Goal: Task Accomplishment & Management: Use online tool/utility

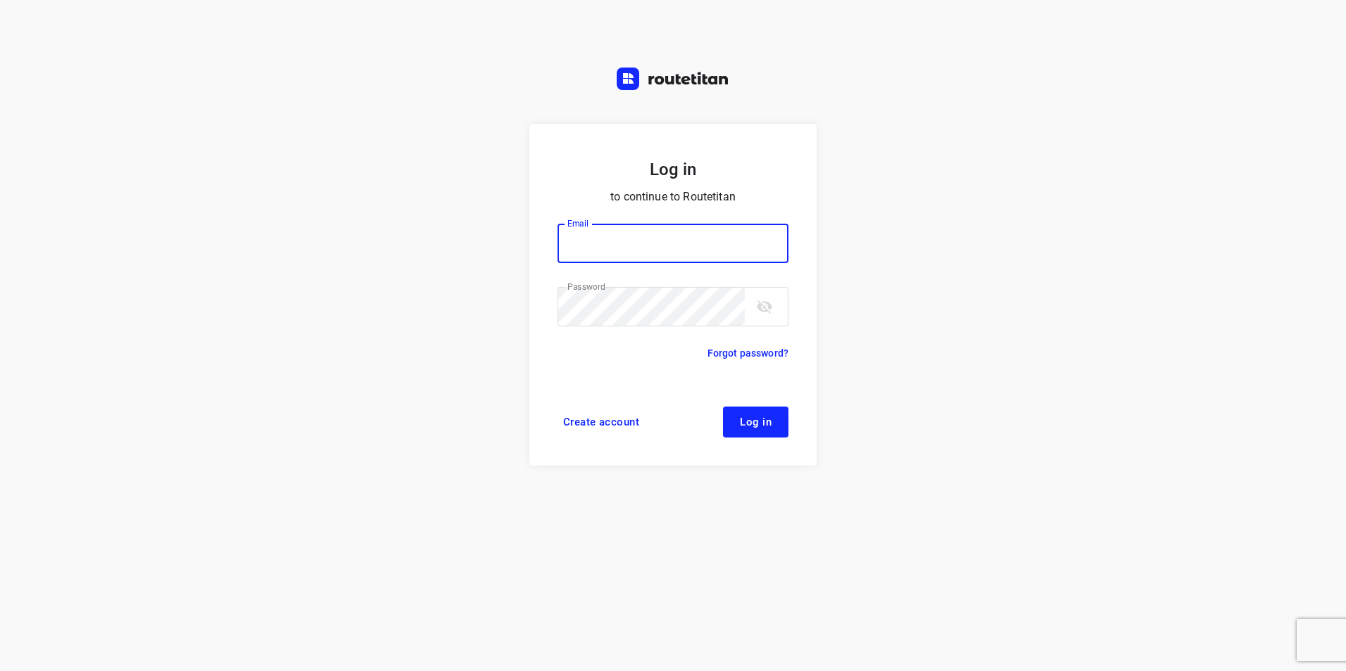
type input "plengtransport@hotmail.com"
click at [748, 423] on span "Log in" at bounding box center [756, 422] width 32 height 11
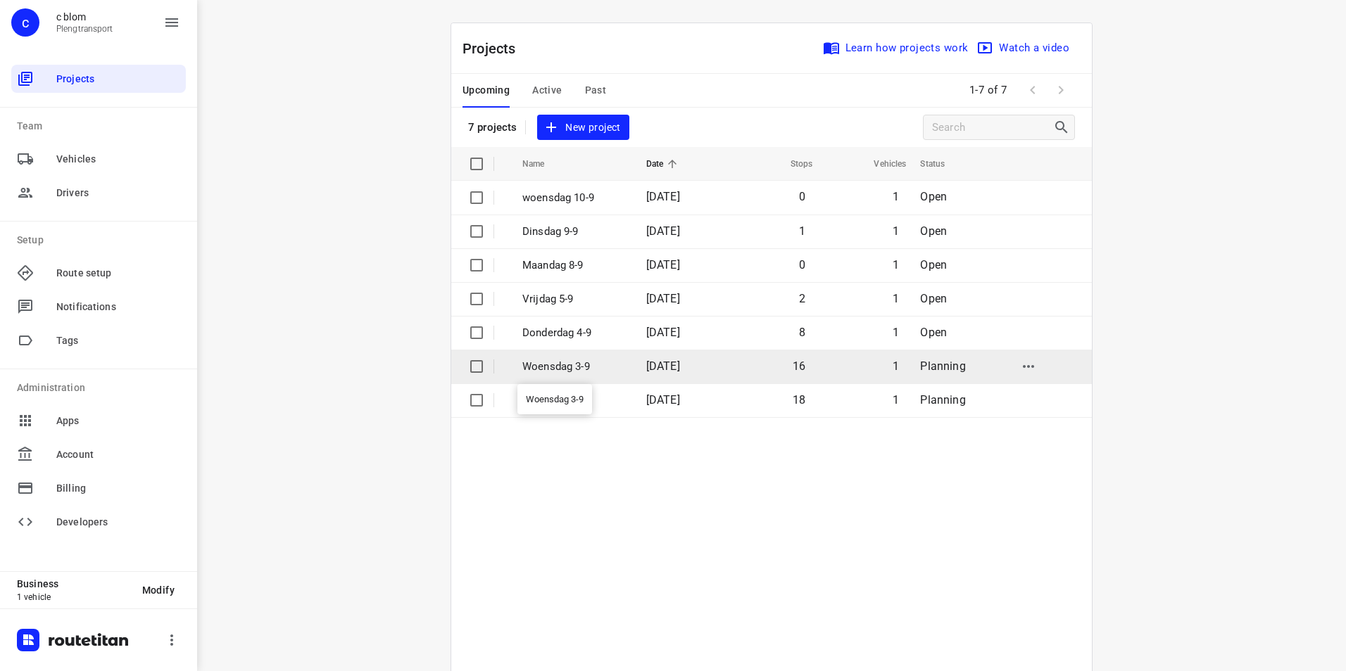
click at [584, 362] on p "Woensdag 3-9" at bounding box center [573, 367] width 103 height 16
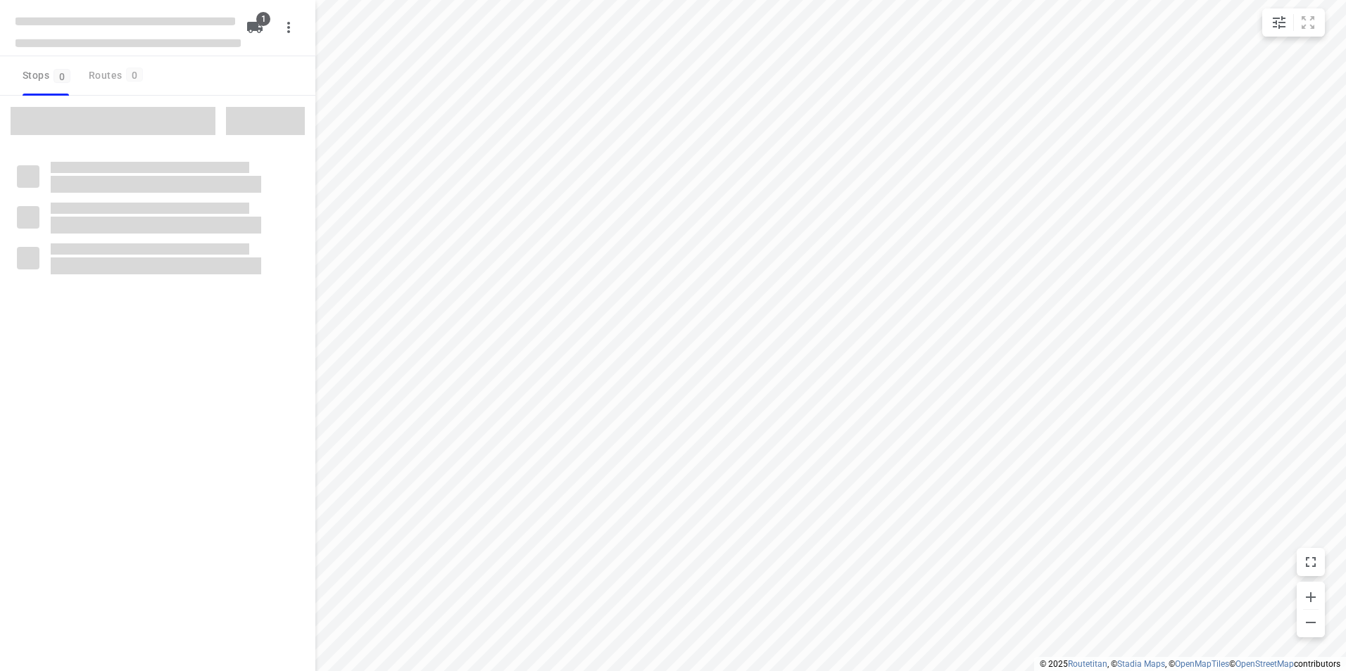
type input "distance"
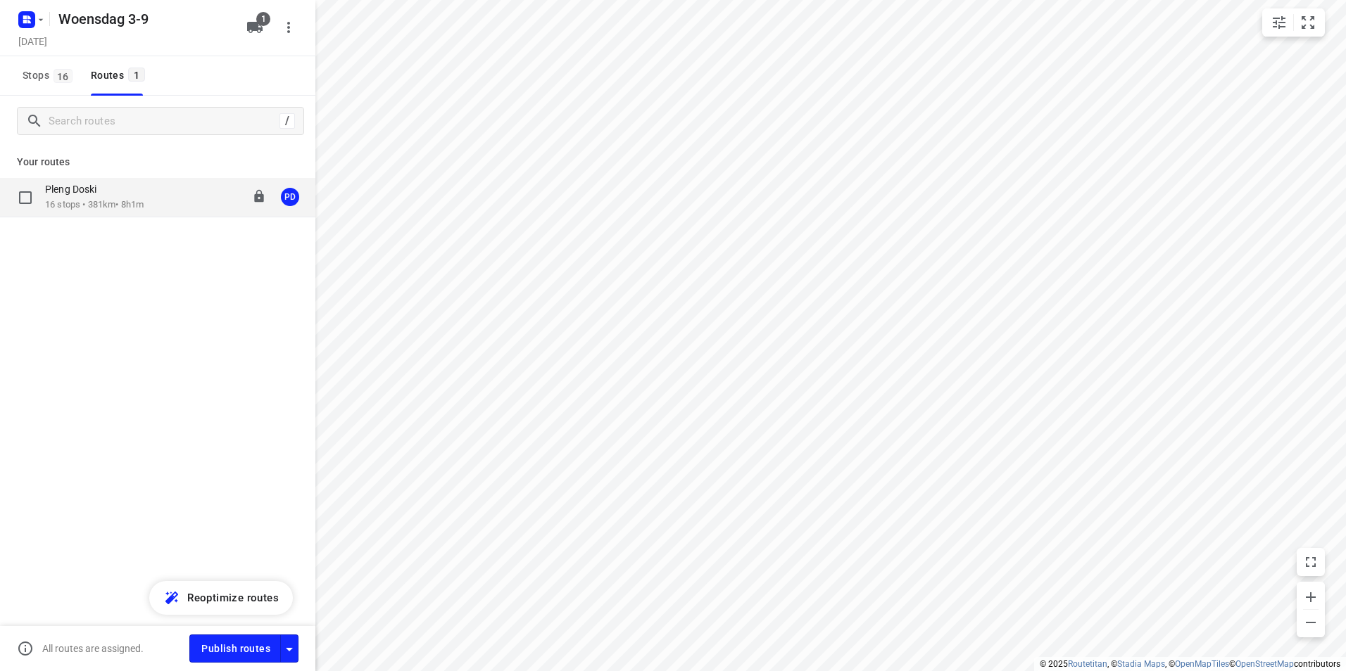
click at [106, 203] on p "16 stops • 381km • 8h1m" at bounding box center [94, 204] width 99 height 13
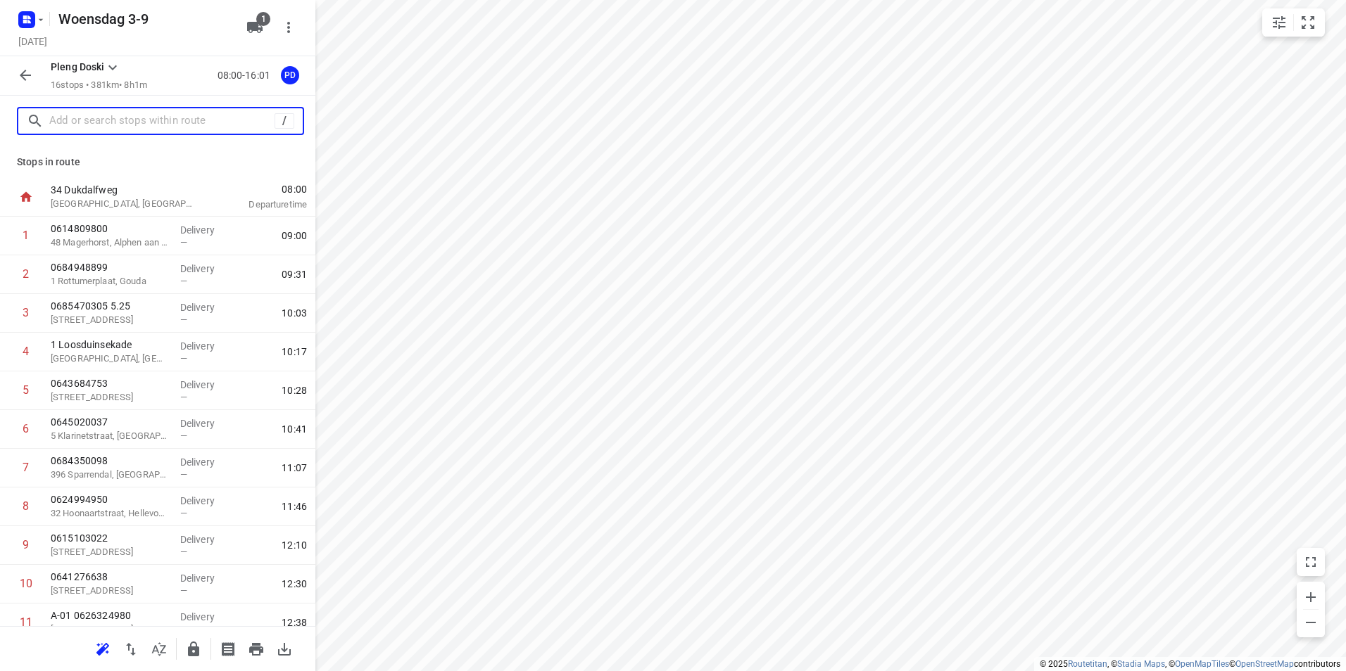
click at [160, 125] on input "text" at bounding box center [161, 121] width 225 height 22
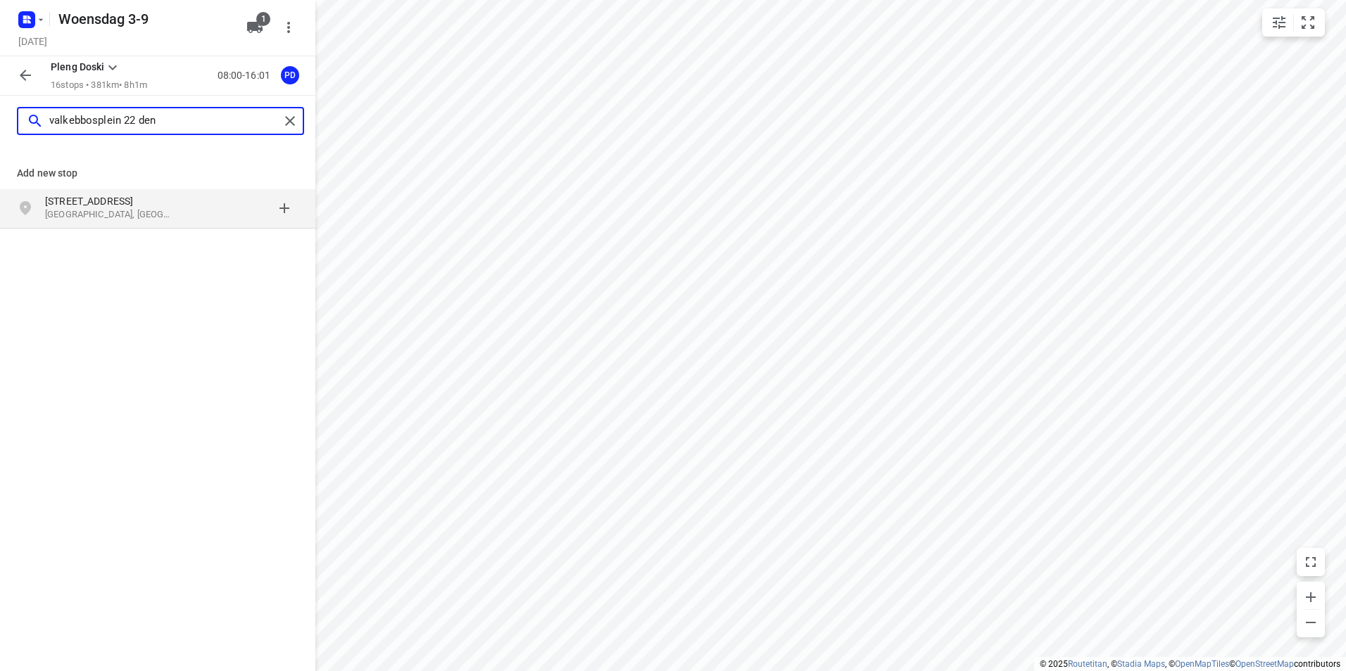
type input "valkebbosplein 22 den"
click at [182, 204] on p "[STREET_ADDRESS]" at bounding box center [117, 201] width 144 height 14
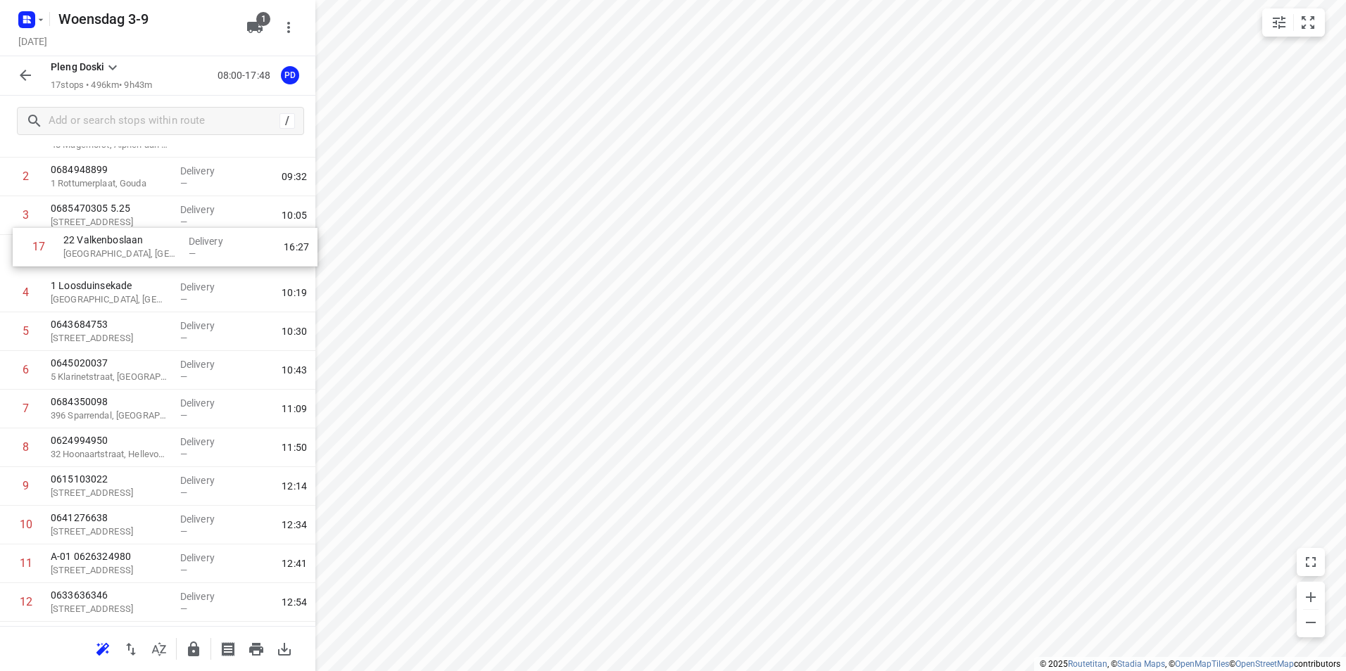
scroll to position [93, 0]
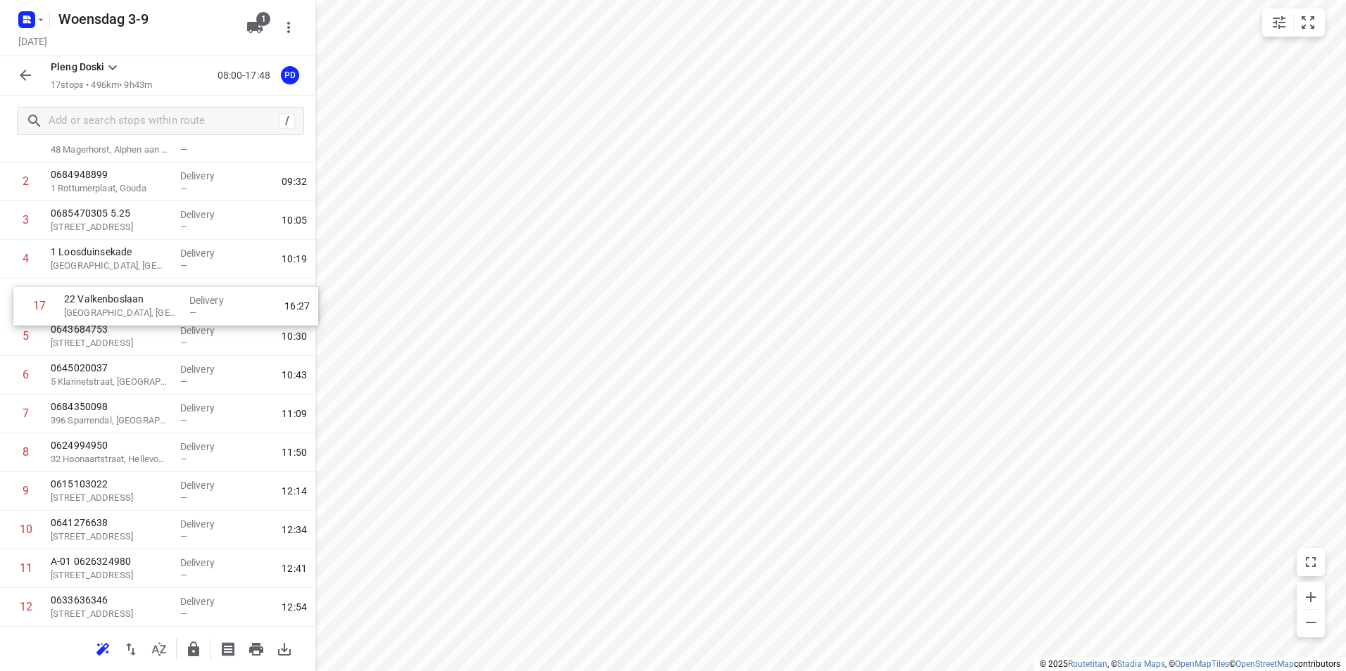
drag, startPoint x: 103, startPoint y: 575, endPoint x: 118, endPoint y: 309, distance: 266.4
click at [118, 309] on div "1 0614809800 48 [GEOGRAPHIC_DATA], [GEOGRAPHIC_DATA] Delivery — 09:00 2 0684948…" at bounding box center [157, 453] width 315 height 658
click at [112, 307] on p "[GEOGRAPHIC_DATA], [GEOGRAPHIC_DATA]" at bounding box center [110, 305] width 118 height 14
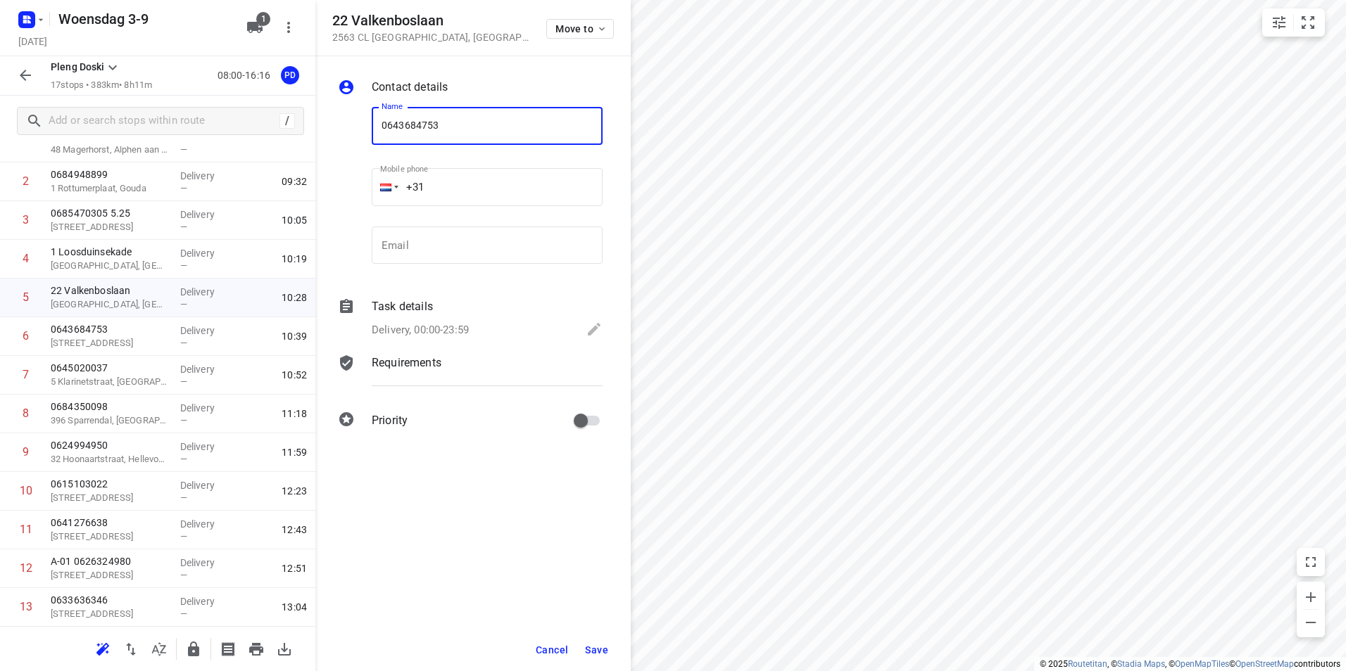
type input "0643684753"
click at [593, 645] on span "Save" at bounding box center [596, 650] width 23 height 11
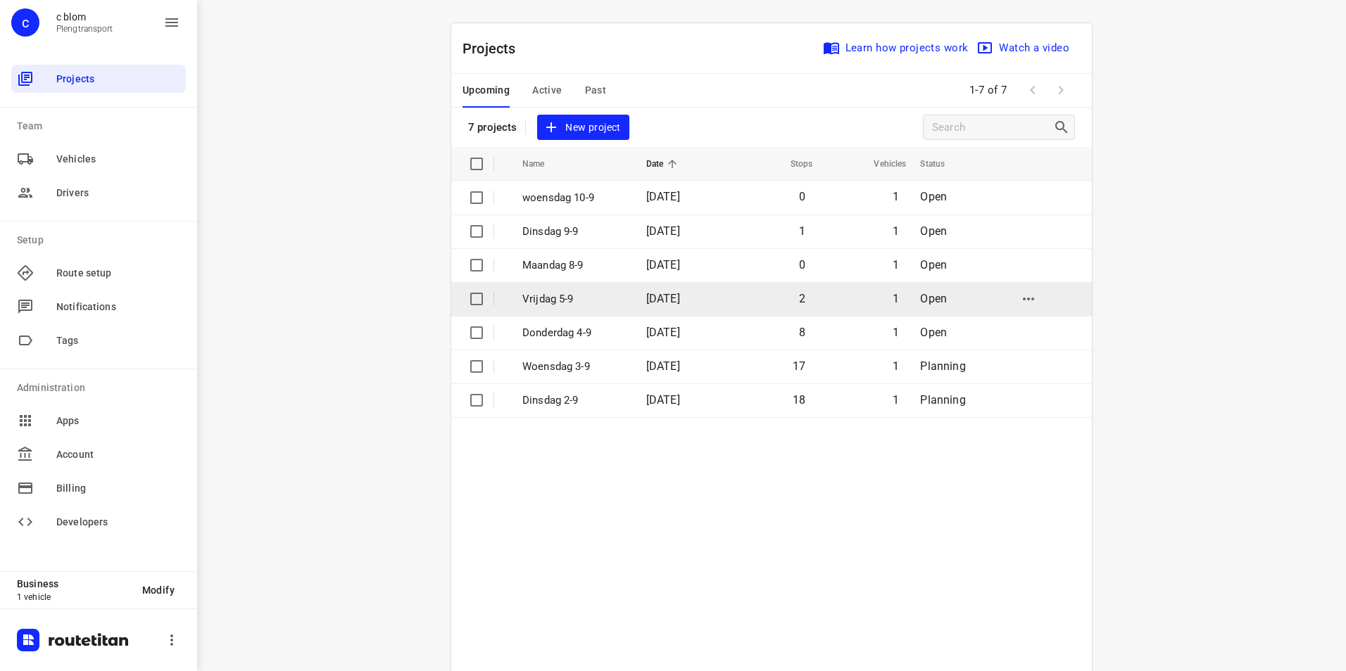
click at [586, 296] on p "Vrijdag 5-9" at bounding box center [573, 299] width 103 height 16
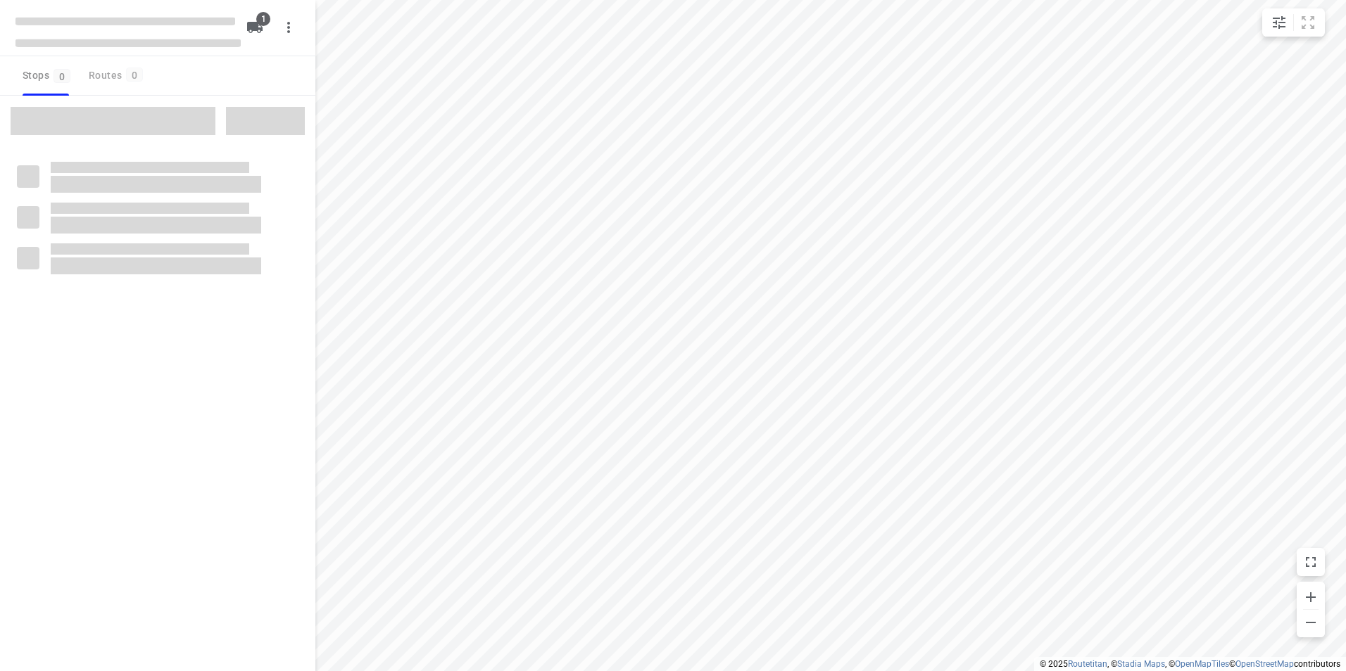
type input "distance"
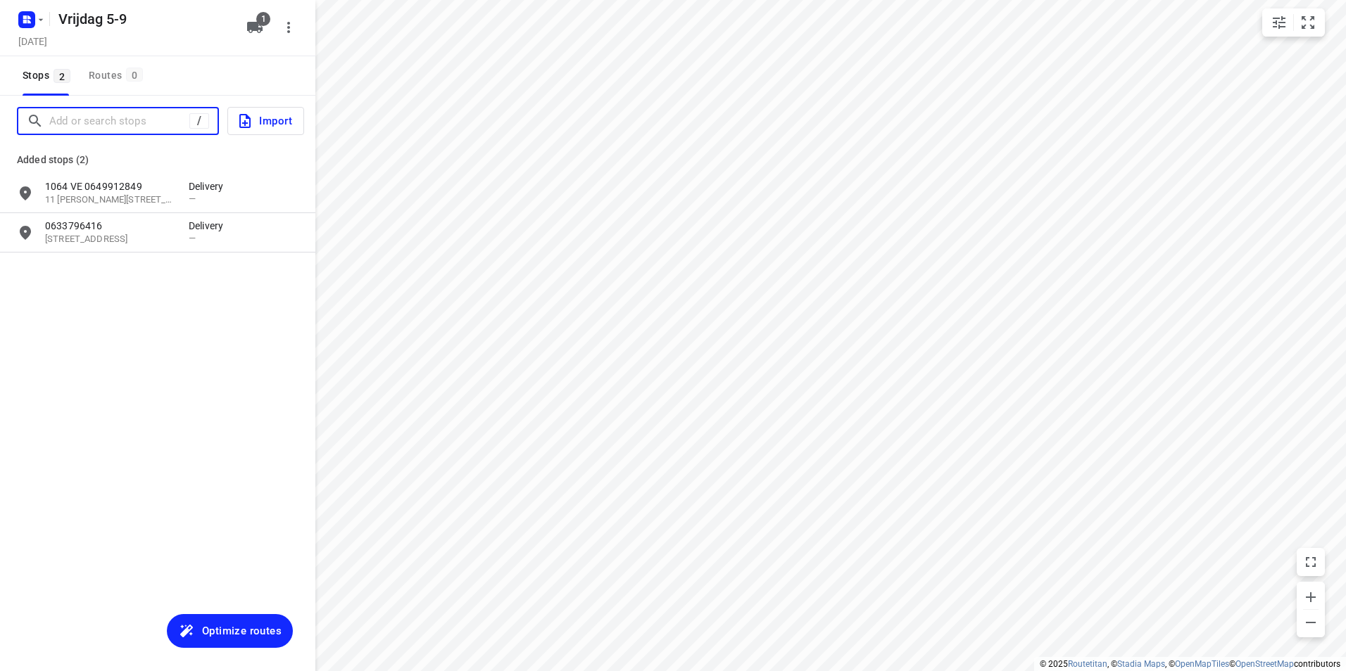
click at [140, 127] on input "Add or search stops" at bounding box center [119, 121] width 140 height 22
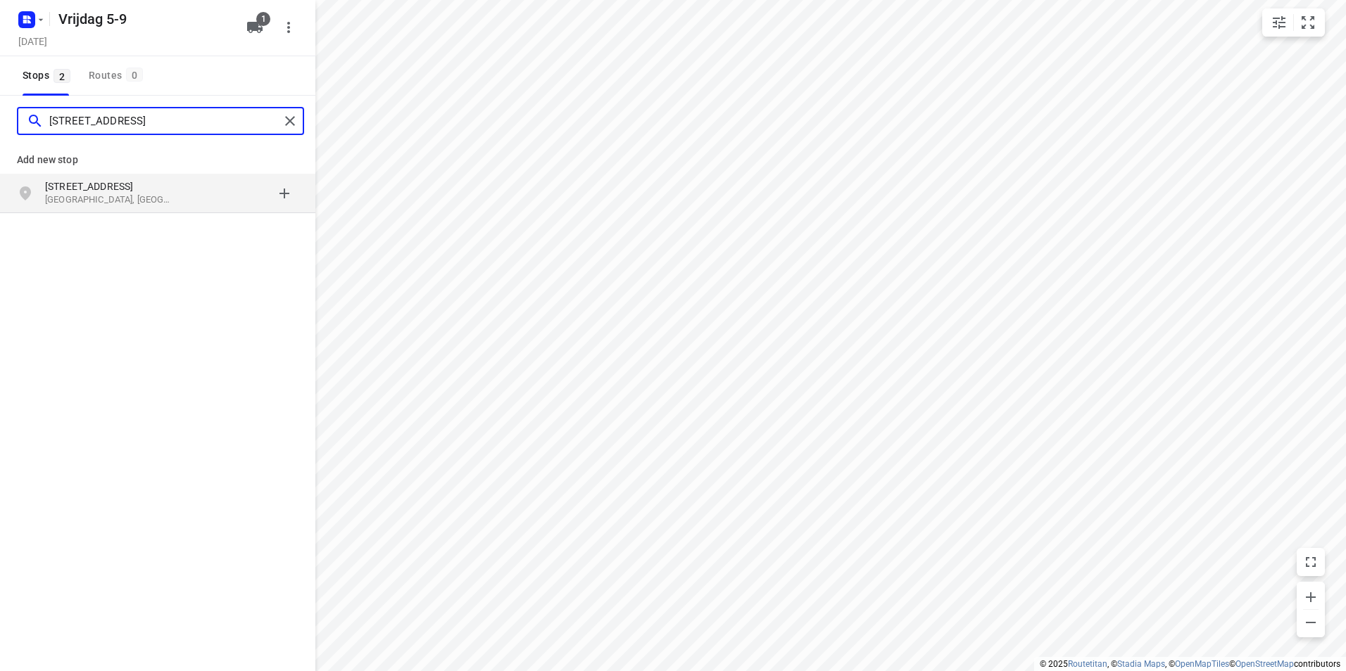
type input "[STREET_ADDRESS]"
click at [136, 198] on p "[GEOGRAPHIC_DATA], [GEOGRAPHIC_DATA]" at bounding box center [109, 200] width 129 height 13
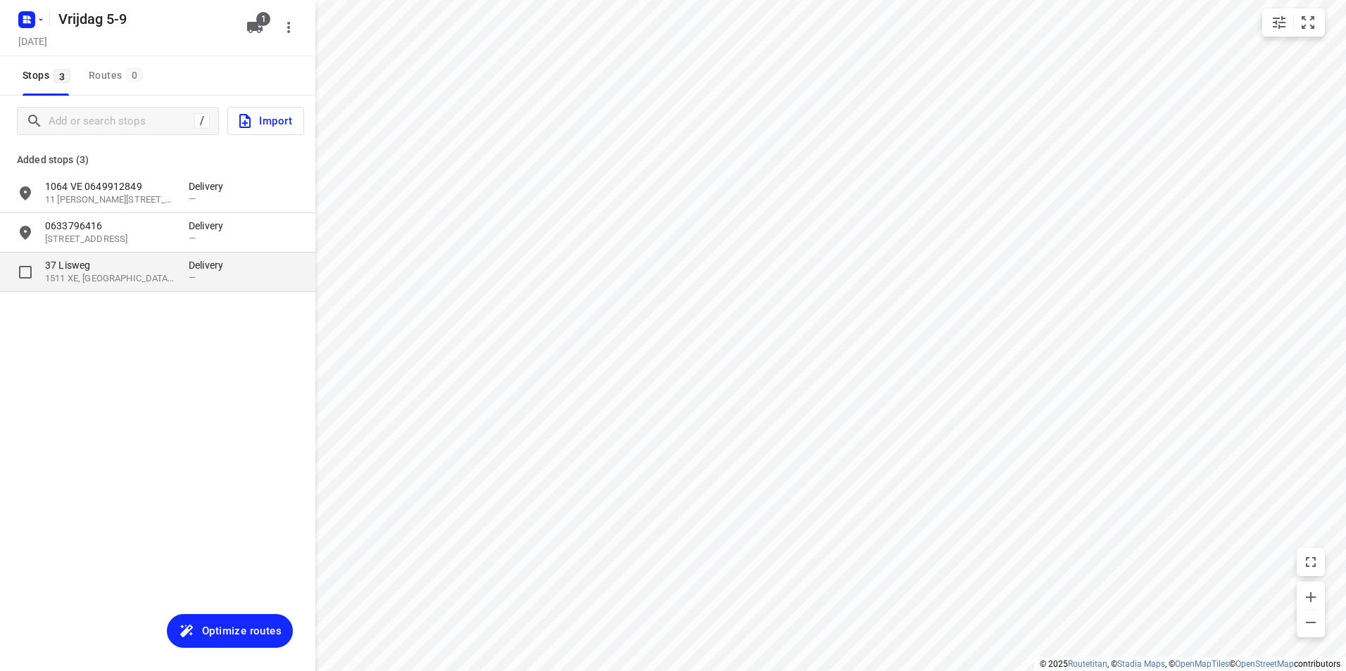
click at [138, 267] on p "37 Lisweg" at bounding box center [109, 265] width 129 height 14
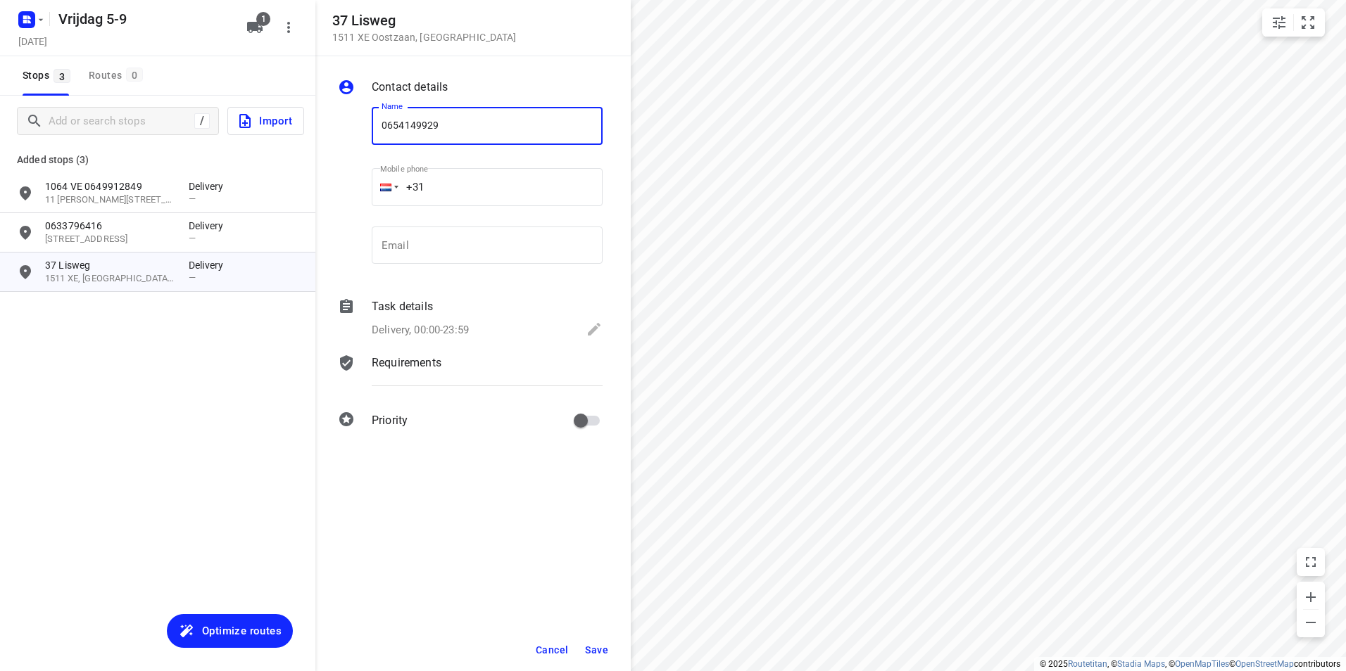
type input "0654149929"
click at [605, 645] on span "Save" at bounding box center [596, 650] width 23 height 11
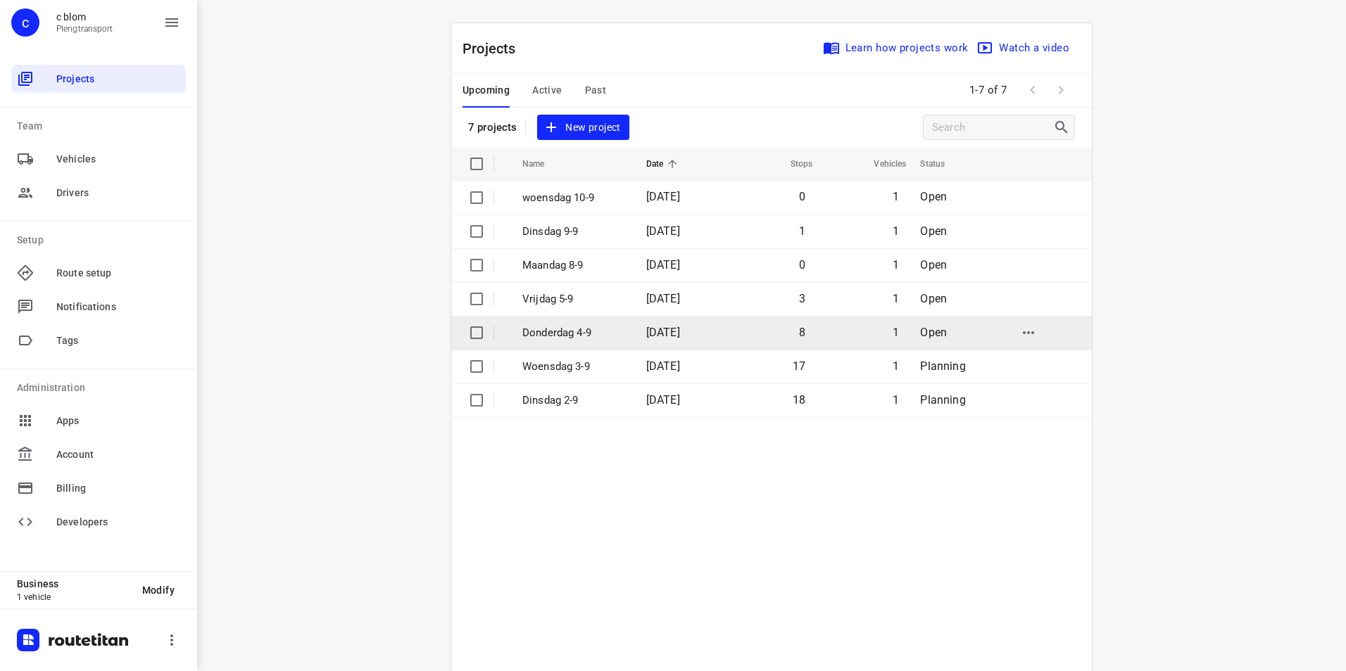
click at [589, 331] on p "Donderdag 4-9" at bounding box center [573, 333] width 103 height 16
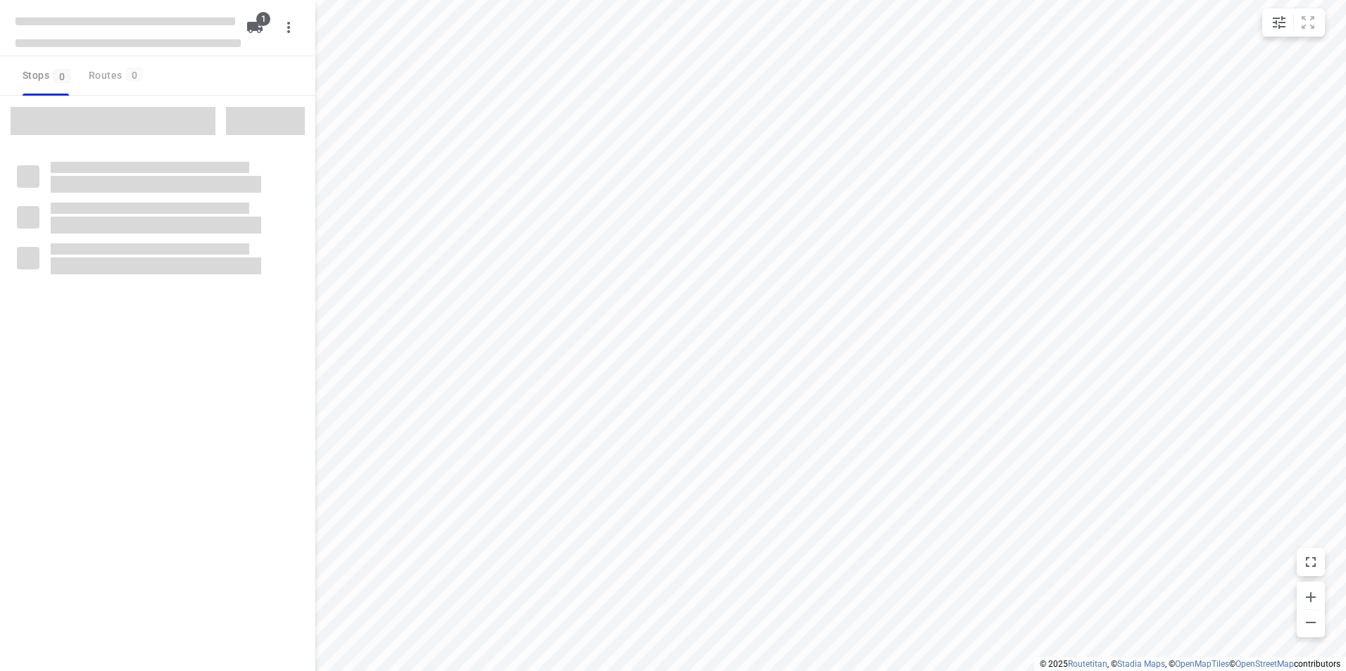
type input "distance"
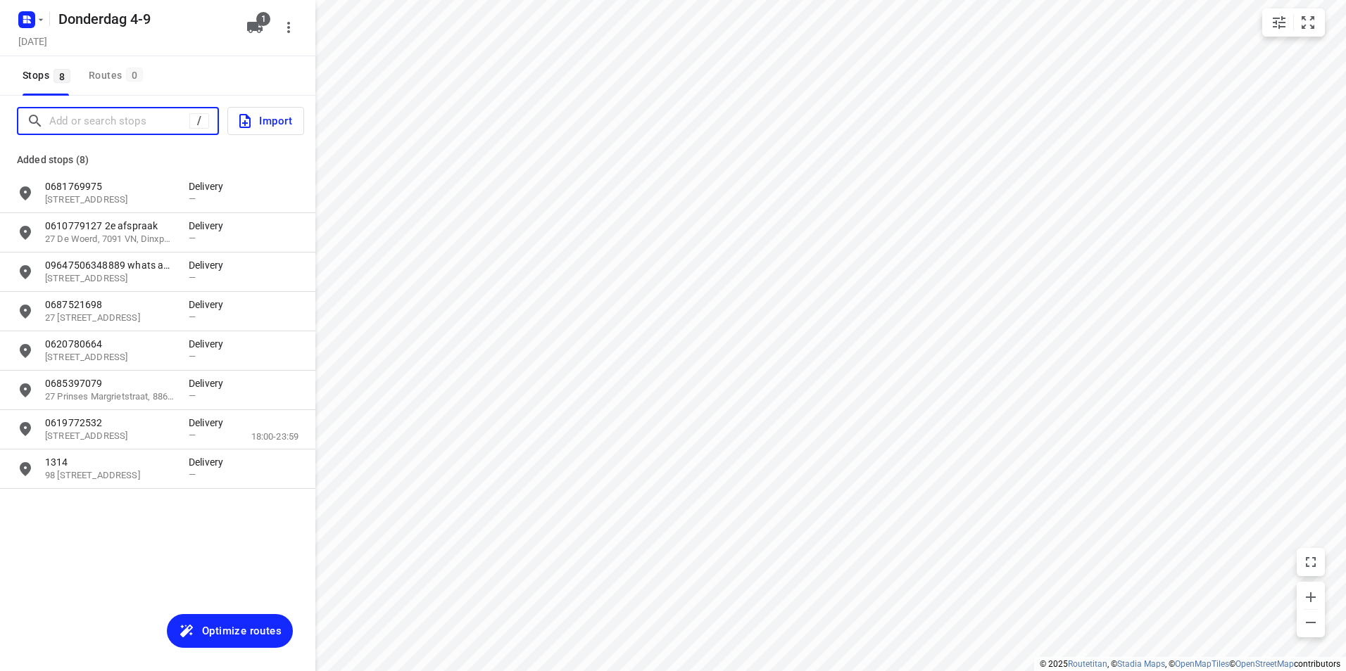
click at [103, 122] on input "Add or search stops" at bounding box center [119, 121] width 140 height 22
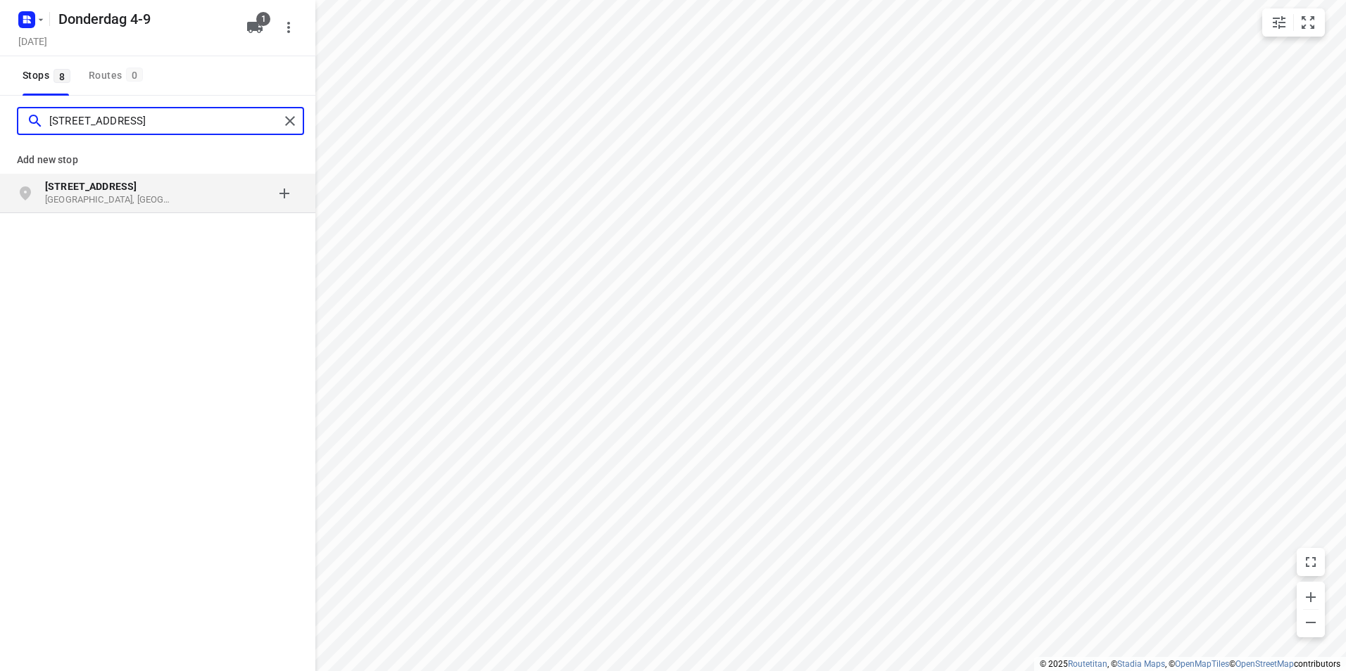
type input "[STREET_ADDRESS]"
click at [98, 185] on b "[STREET_ADDRESS]" at bounding box center [90, 186] width 91 height 11
